Goal: Find specific page/section: Find specific page/section

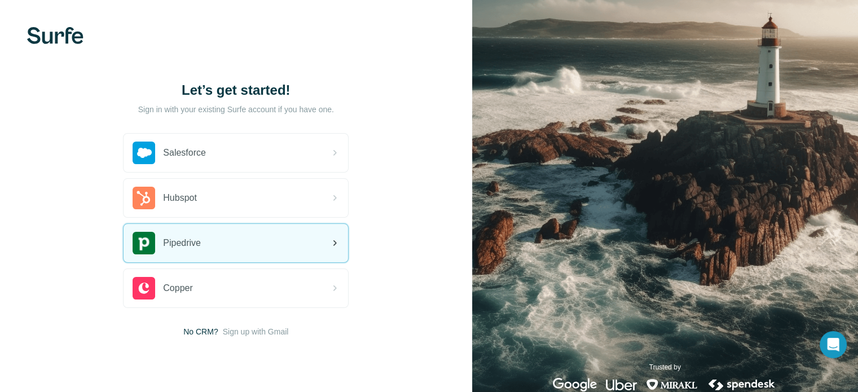
click at [187, 247] on span "Pipedrive" at bounding box center [182, 243] width 38 height 14
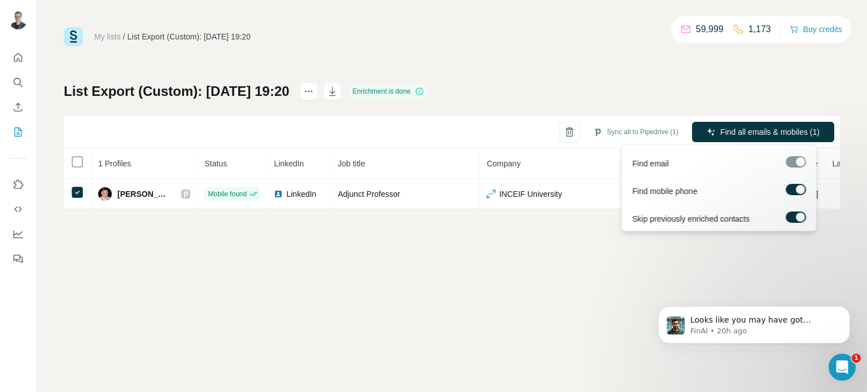
click at [798, 159] on div at bounding box center [795, 161] width 20 height 11
click at [713, 128] on icon "button" at bounding box center [710, 132] width 9 height 9
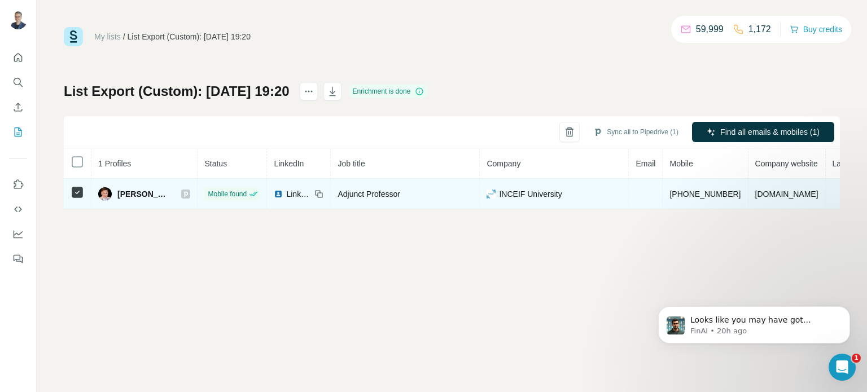
click at [124, 193] on span "John Yip" at bounding box center [143, 193] width 52 height 11
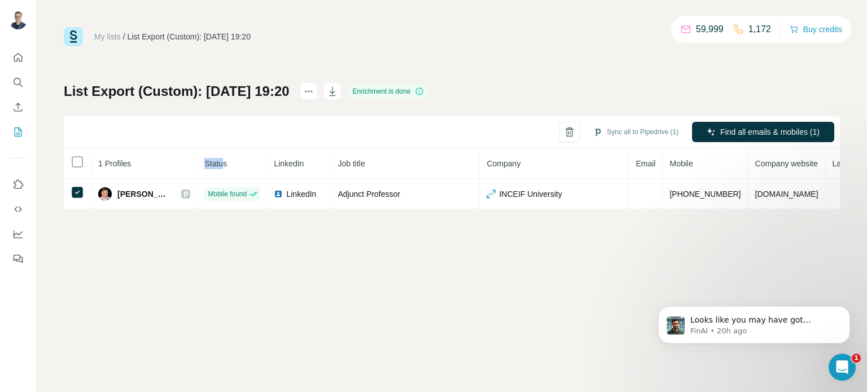
drag, startPoint x: 162, startPoint y: 155, endPoint x: 191, endPoint y: 160, distance: 29.7
click at [191, 160] on tr "1 Profiles Status LinkedIn Job title Company Email Mobile Company website Landl…" at bounding box center [514, 163] width 901 height 30
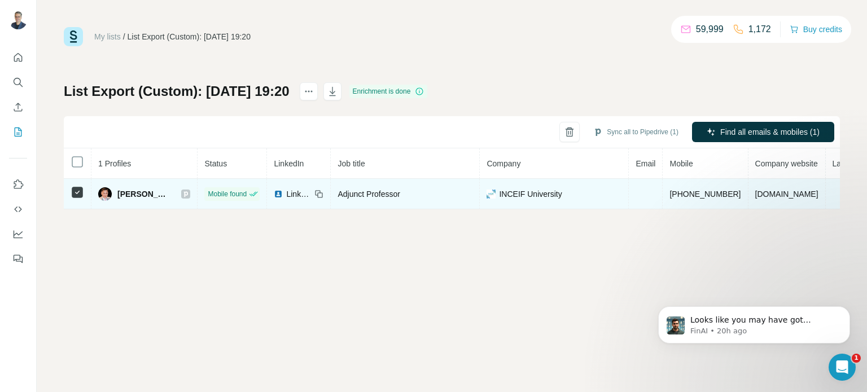
click at [147, 187] on div "John Yip" at bounding box center [144, 194] width 92 height 14
click at [124, 191] on span "John Yip" at bounding box center [143, 193] width 52 height 11
click at [103, 192] on img at bounding box center [105, 194] width 14 height 14
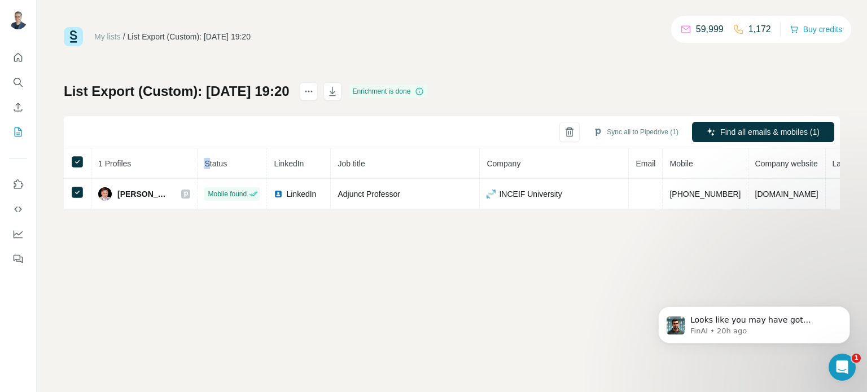
drag, startPoint x: 165, startPoint y: 168, endPoint x: 174, endPoint y: 168, distance: 9.0
click at [197, 168] on th "Status" at bounding box center [231, 163] width 69 height 30
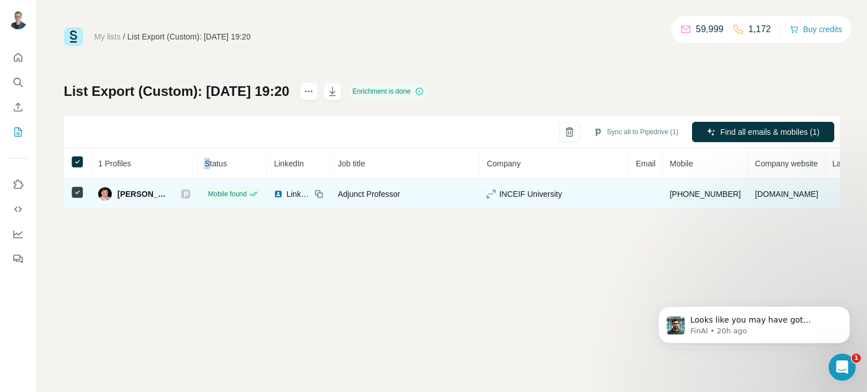
click at [100, 190] on img at bounding box center [105, 194] width 14 height 14
click at [101, 190] on img at bounding box center [105, 194] width 14 height 14
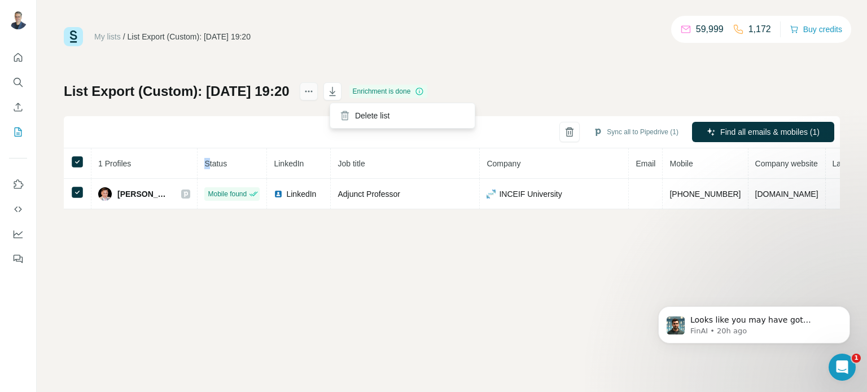
click at [314, 96] on icon "actions" at bounding box center [308, 91] width 11 height 11
click at [338, 96] on icon "button" at bounding box center [332, 91] width 11 height 11
click at [515, 333] on div "My lists / List Export (Custom): 14/08/2025 19:20 59,999 1,172 Buy credits List…" at bounding box center [452, 196] width 830 height 392
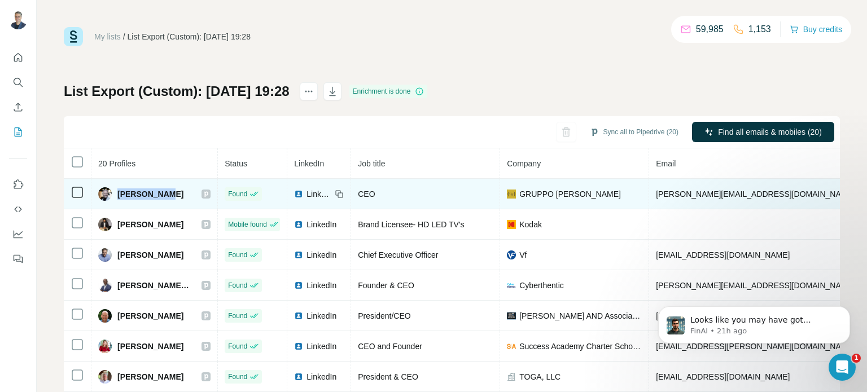
drag, startPoint x: 169, startPoint y: 192, endPoint x: 117, endPoint y: 196, distance: 52.6
click at [117, 196] on div "Attila Kiss" at bounding box center [154, 194] width 112 height 14
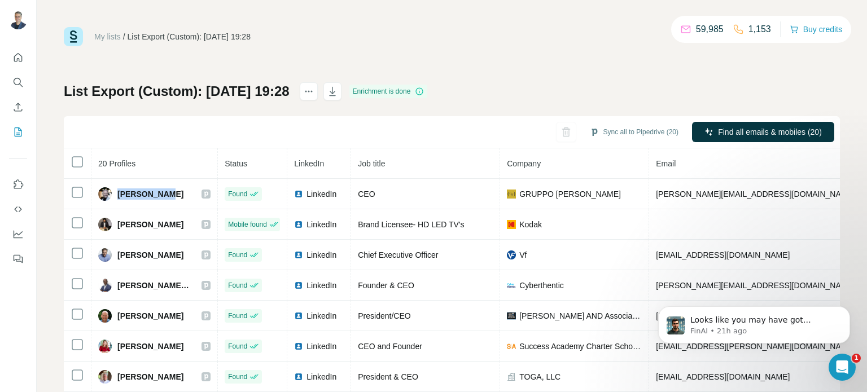
copy span "Attila Kiss"
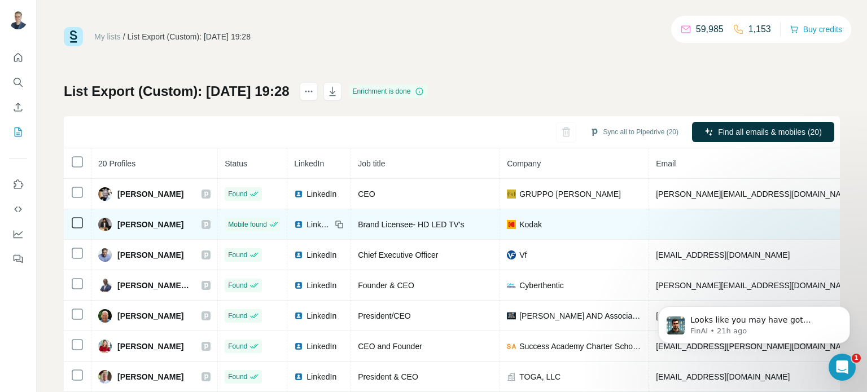
click at [197, 222] on div "Avneet Singh Marwah" at bounding box center [154, 225] width 112 height 14
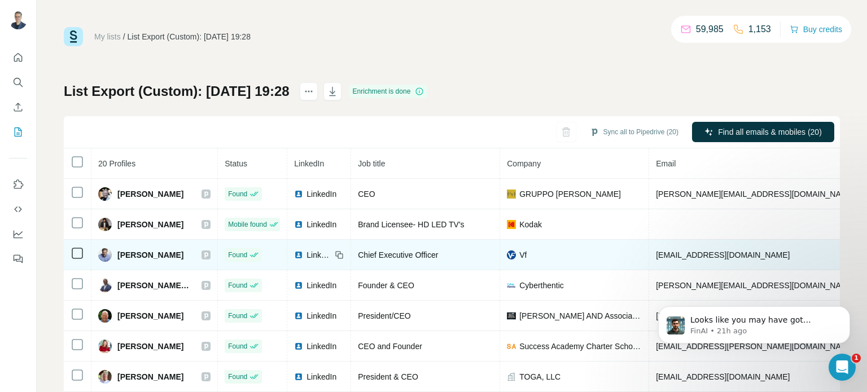
drag, startPoint x: 182, startPoint y: 253, endPoint x: 109, endPoint y: 257, distance: 73.5
click at [109, 257] on div "Bracken Darrell" at bounding box center [154, 255] width 112 height 14
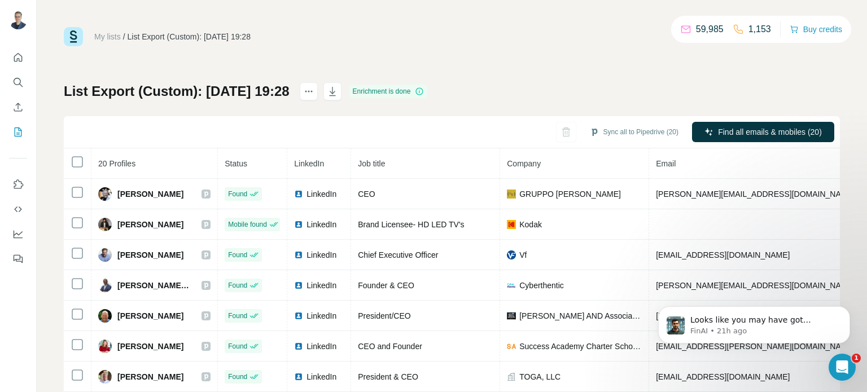
copy div "Bracken Darrell"
click at [508, 112] on div "List Export (Custom): 14/08/2025 19:28 Enrichment is done Sync all to Pipedrive…" at bounding box center [452, 264] width 776 height 364
